Goal: Information Seeking & Learning: Learn about a topic

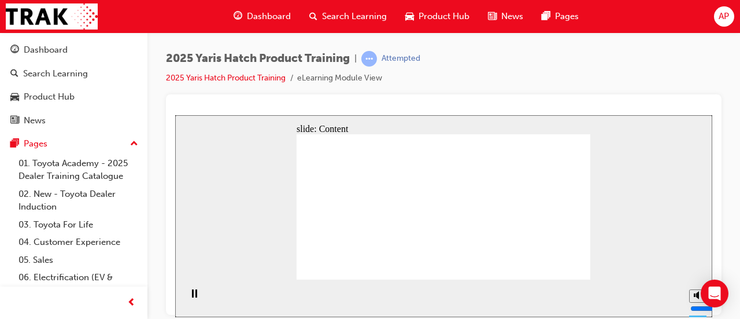
click at [589, 282] on section "Playback Speed 2 1.75 1.5 1.25 Normal" at bounding box center [443, 298] width 537 height 38
drag, startPoint x: 442, startPoint y: 282, endPoint x: 443, endPoint y: 274, distance: 8.2
click at [442, 279] on section "Playback Speed 2 1.75 1.5 1.25 Normal" at bounding box center [443, 298] width 537 height 38
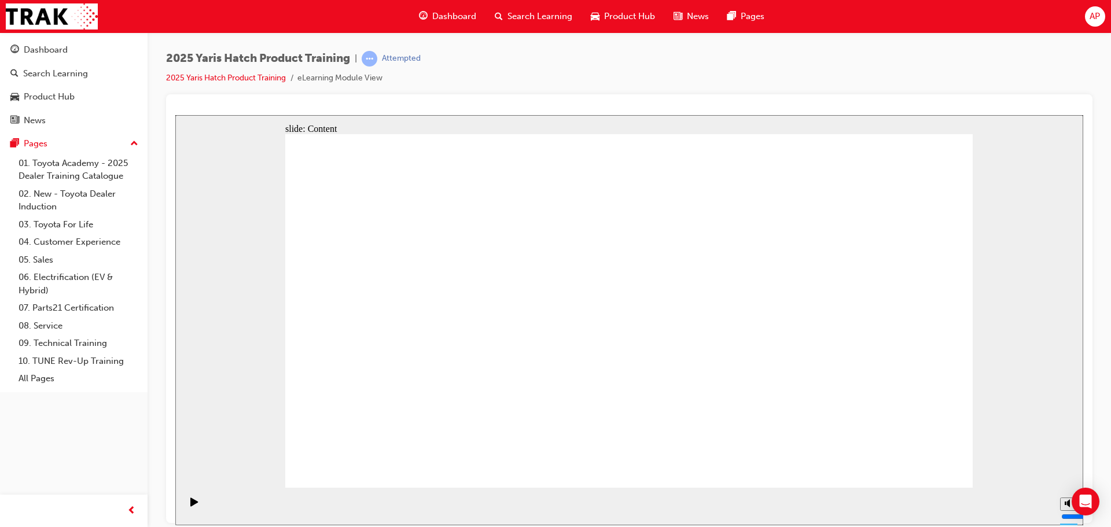
drag, startPoint x: 820, startPoint y: 313, endPoint x: 808, endPoint y: 341, distance: 29.5
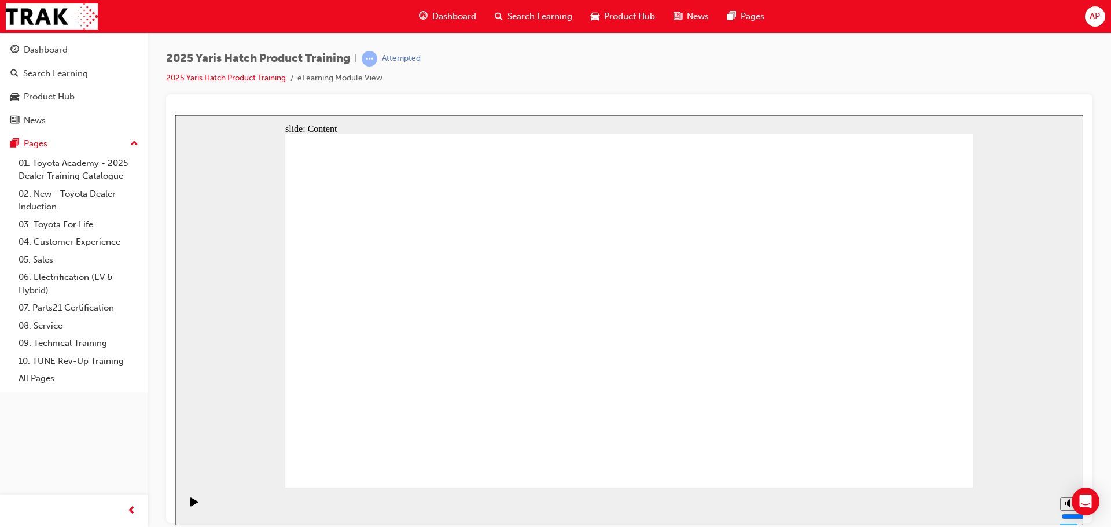
drag, startPoint x: 399, startPoint y: 279, endPoint x: 403, endPoint y: 285, distance: 6.6
drag, startPoint x: 434, startPoint y: 329, endPoint x: 444, endPoint y: 332, distance: 10.2
